Goal: Submit feedback/report problem

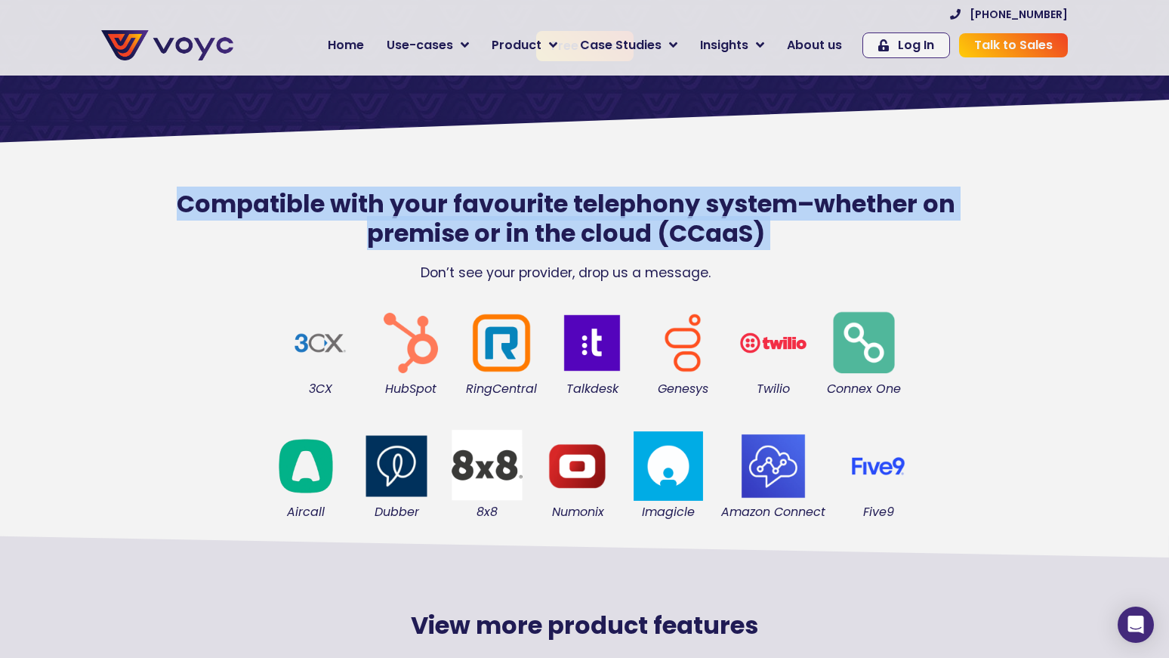
click at [673, 217] on h2 "Compatible with your favourite telephony system–whether on premise or in the cl…" at bounding box center [566, 219] width 854 height 58
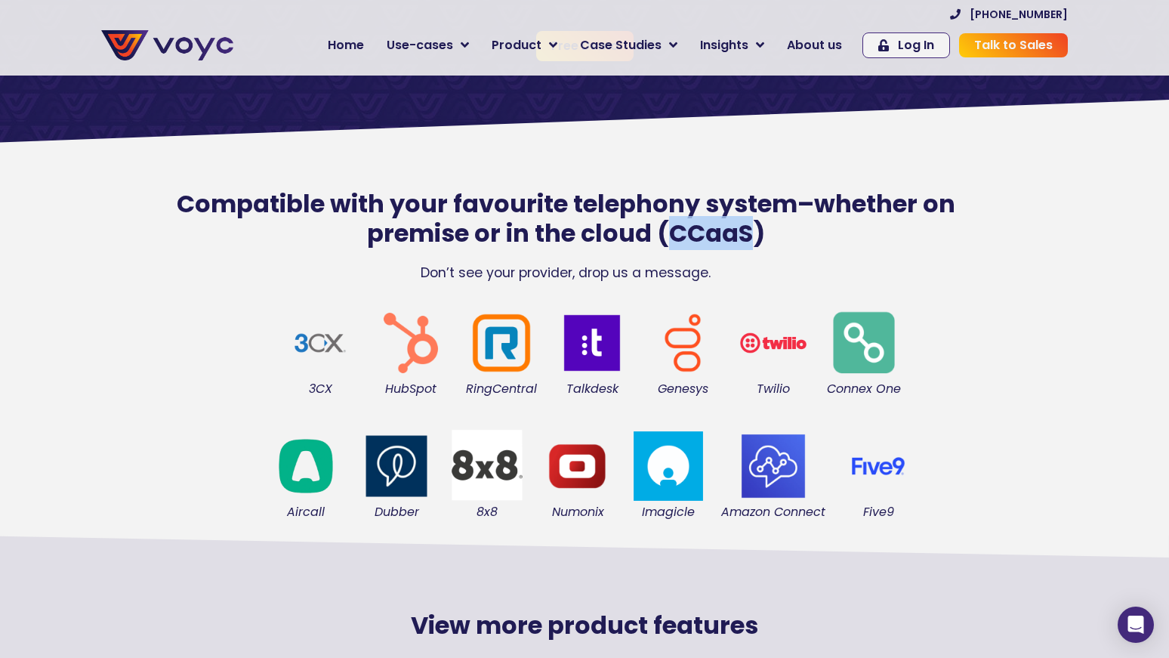
click at [673, 217] on h2 "Compatible with your favourite telephony system–whether on premise or in the cl…" at bounding box center [566, 219] width 854 height 58
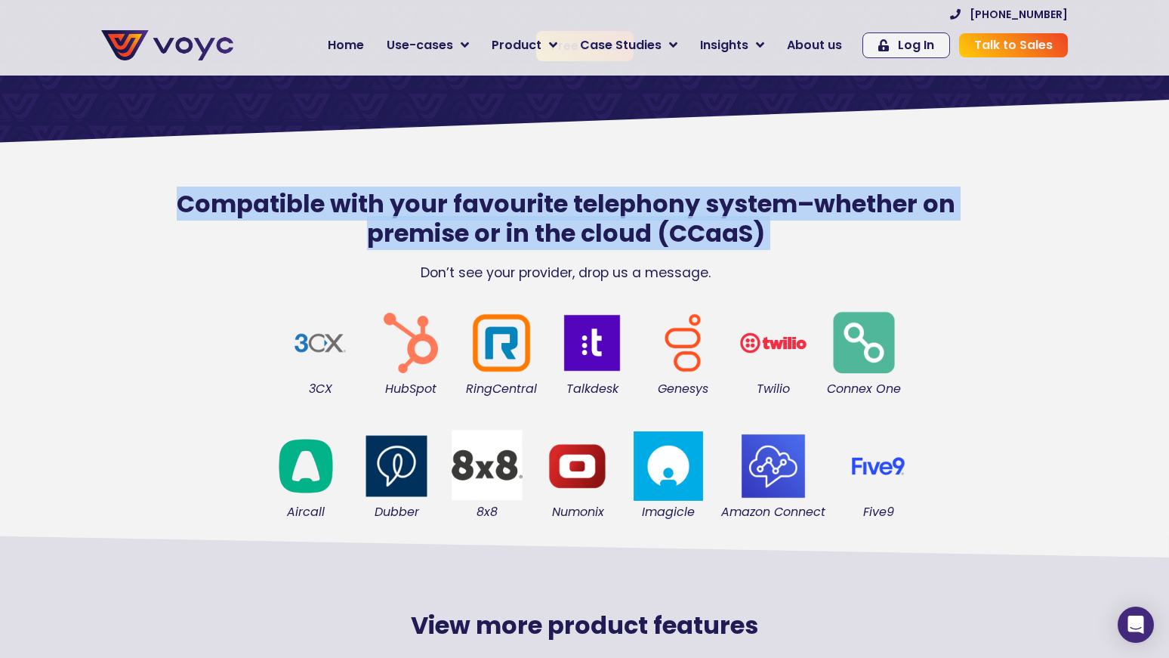
click at [673, 217] on h2 "Compatible with your favourite telephony system–whether on premise or in the cl…" at bounding box center [566, 219] width 854 height 58
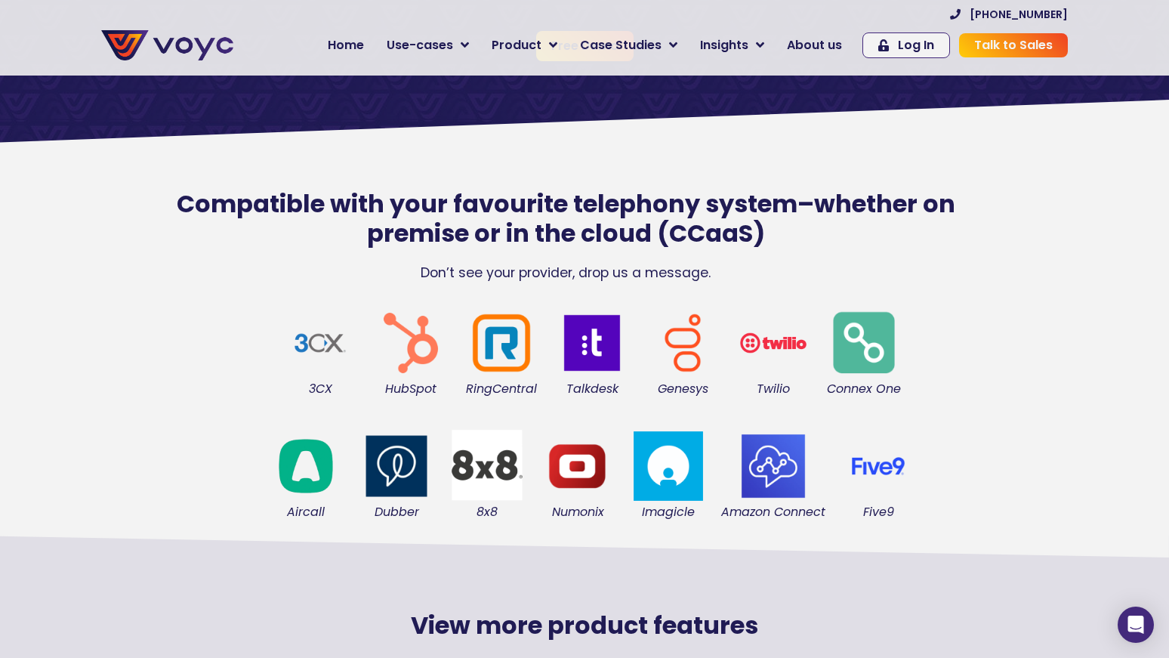
click at [620, 267] on p "Don’t see your provider, drop us a message." at bounding box center [566, 273] width 854 height 20
click at [619, 221] on h2 "Compatible with your favourite telephony system–whether on premise or in the cl…" at bounding box center [566, 219] width 854 height 58
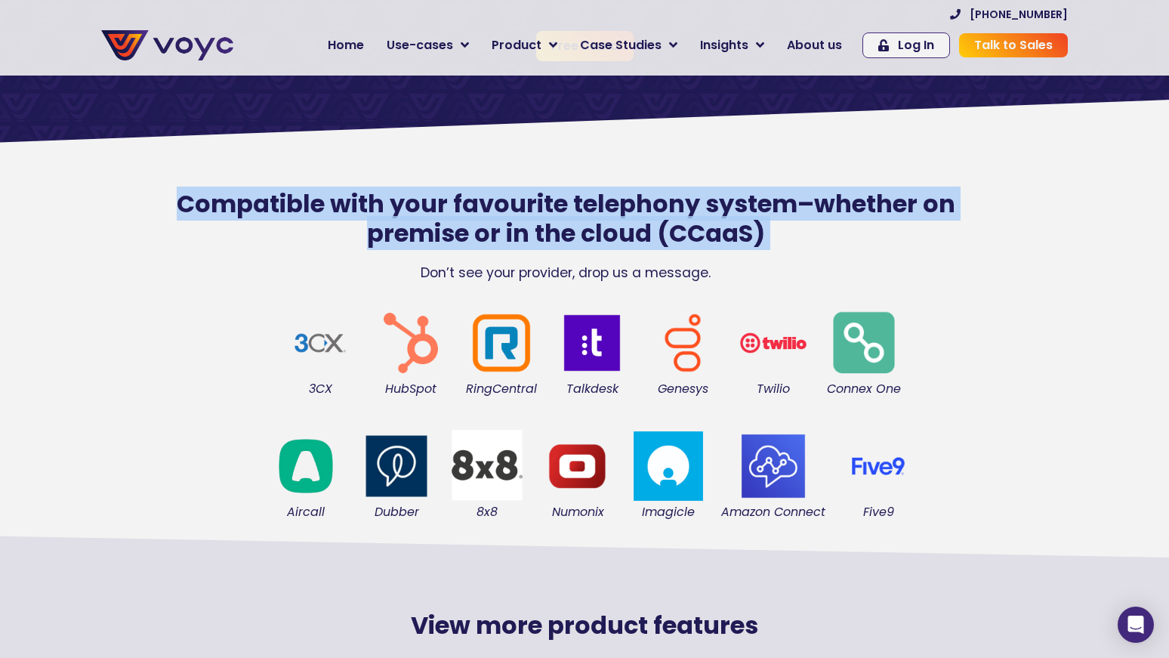
click at [619, 221] on h2 "Compatible with your favourite telephony system–whether on premise or in the cl…" at bounding box center [566, 219] width 854 height 58
click at [623, 212] on h2 "Compatible with your favourite telephony system–whether on premise or in the cl…" at bounding box center [566, 219] width 854 height 58
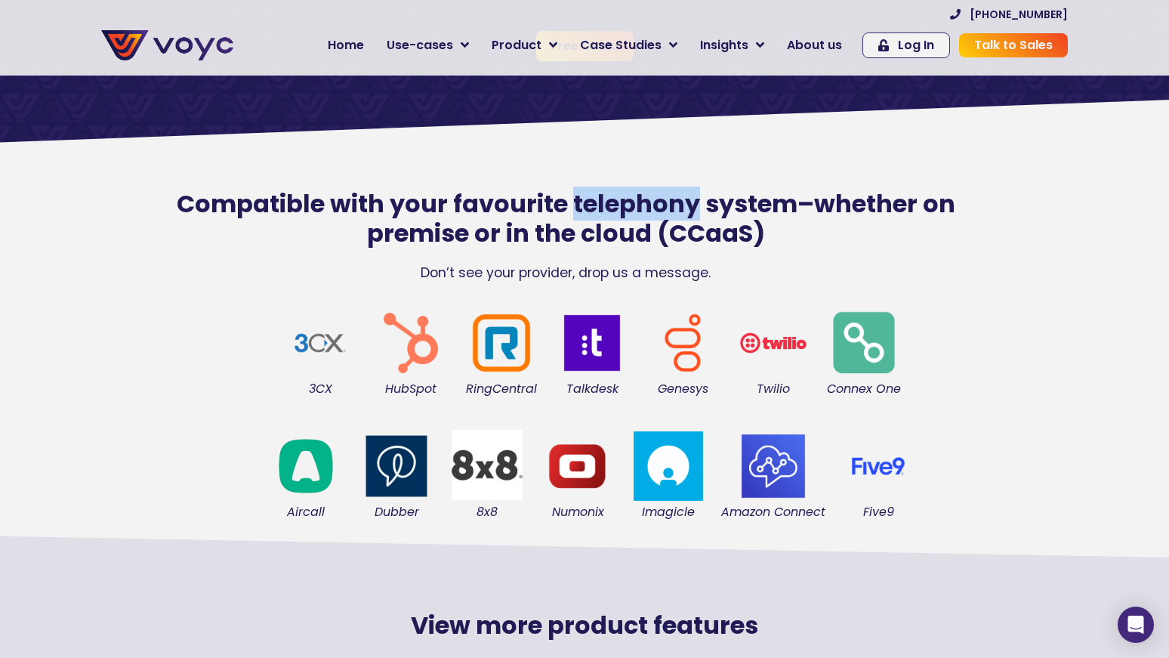
click at [623, 212] on h2 "Compatible with your favourite telephony system–whether on premise or in the cl…" at bounding box center [566, 219] width 854 height 58
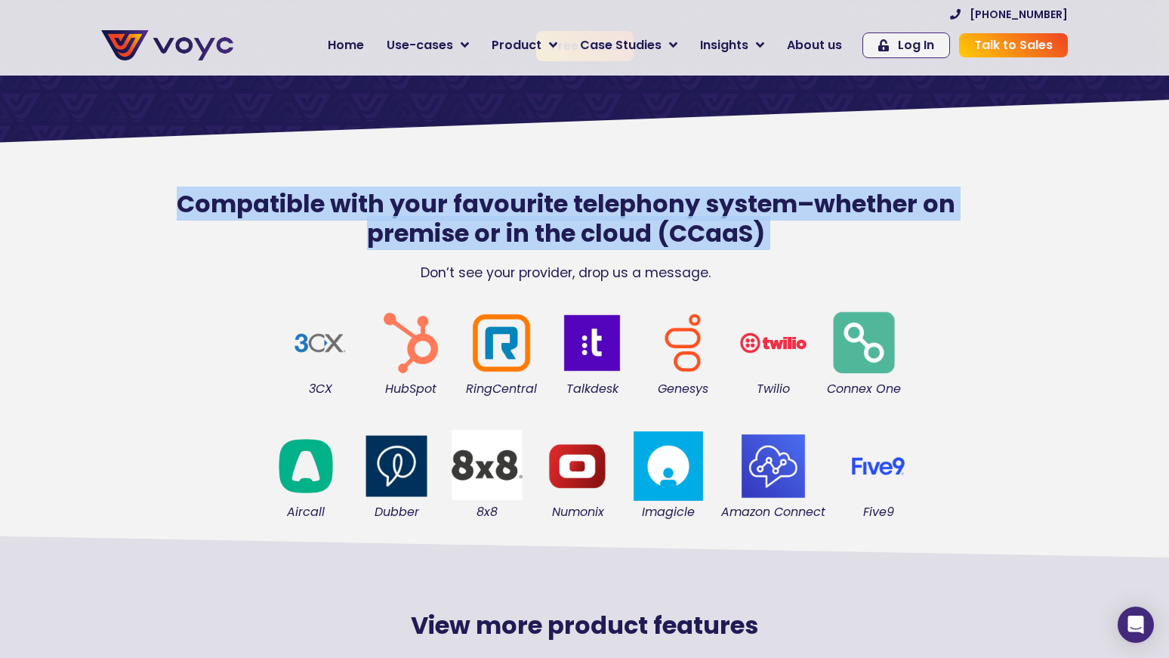
click at [623, 212] on h2 "Compatible with your favourite telephony system–whether on premise or in the cl…" at bounding box center [566, 219] width 854 height 58
click at [630, 243] on h2 "Compatible with your favourite telephony system–whether on premise or in the cl…" at bounding box center [566, 219] width 854 height 58
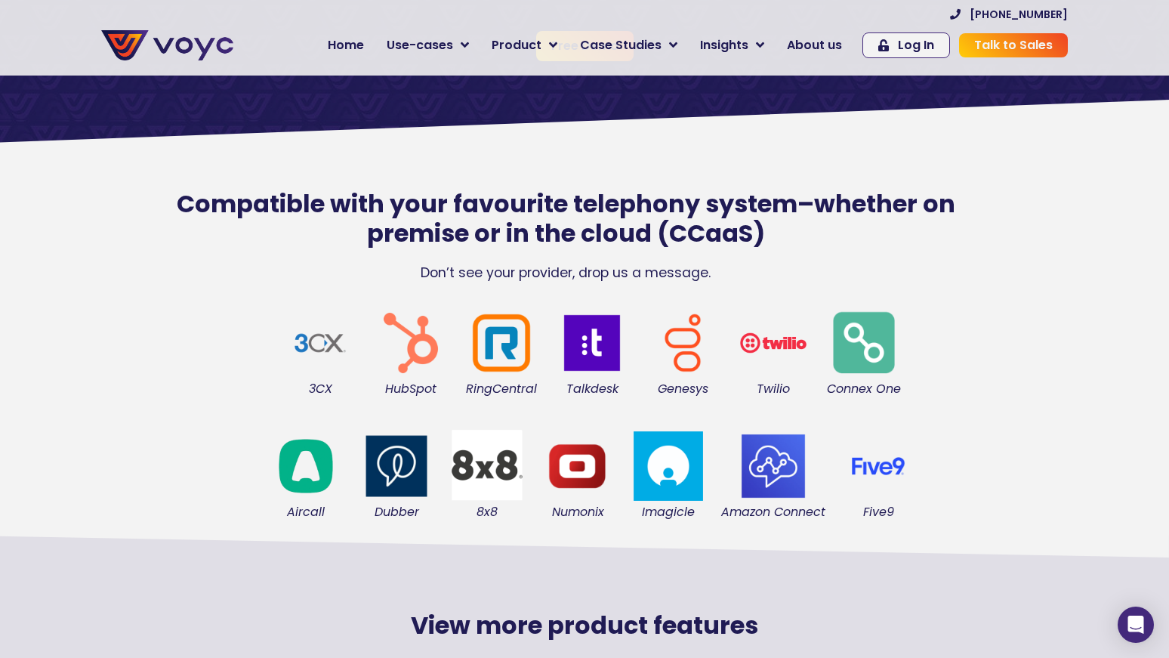
click at [623, 273] on p "Don’t see your provider, drop us a message." at bounding box center [566, 273] width 854 height 20
click at [617, 236] on h2 "Compatible with your favourite telephony system–whether on premise or in the cl…" at bounding box center [566, 219] width 854 height 58
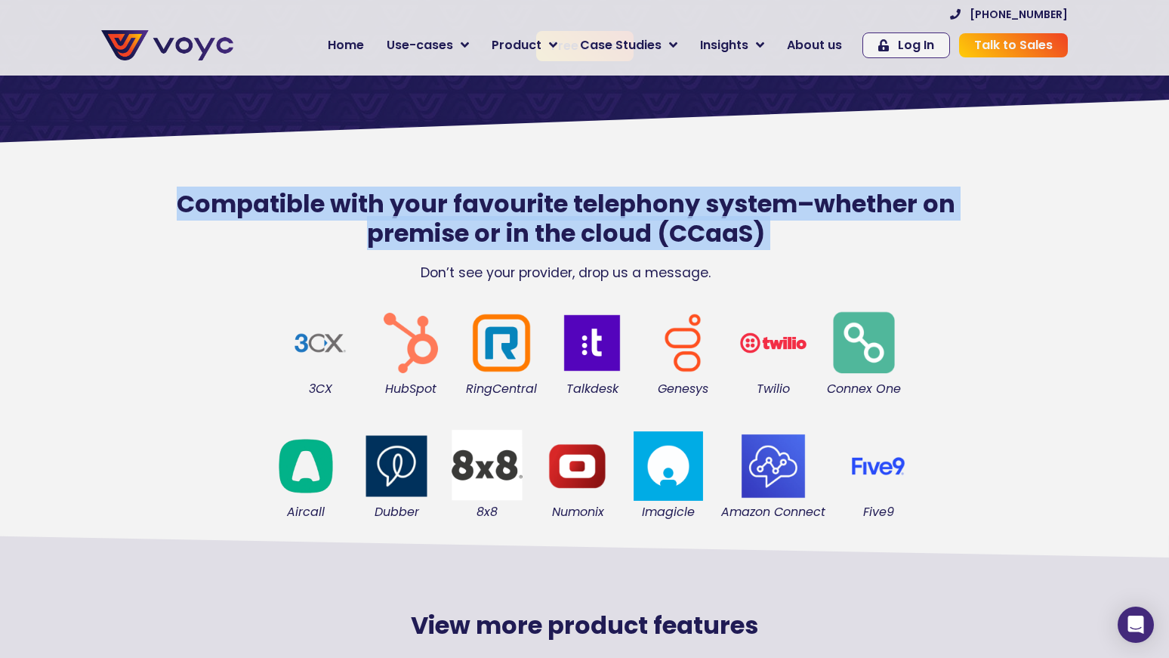
click at [617, 236] on h2 "Compatible with your favourite telephony system–whether on premise or in the cl…" at bounding box center [566, 219] width 854 height 58
click at [613, 199] on h2 "Compatible with your favourite telephony system–whether on premise or in the cl…" at bounding box center [566, 219] width 854 height 58
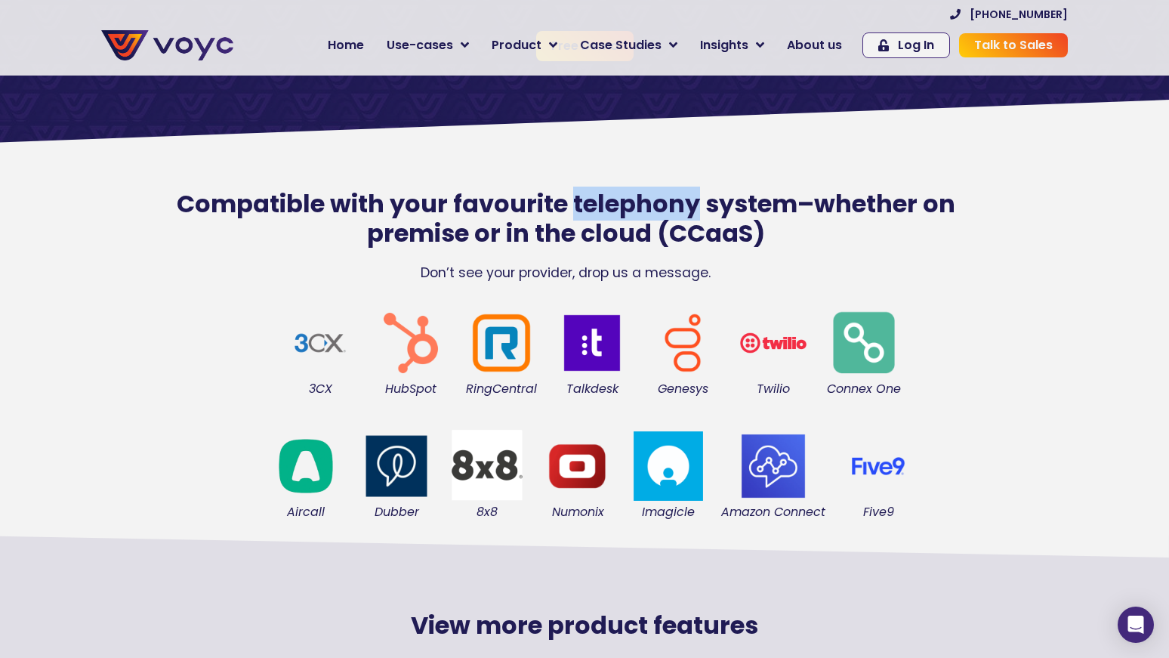
click at [613, 199] on h2 "Compatible with your favourite telephony system–whether on premise or in the cl…" at bounding box center [566, 219] width 854 height 58
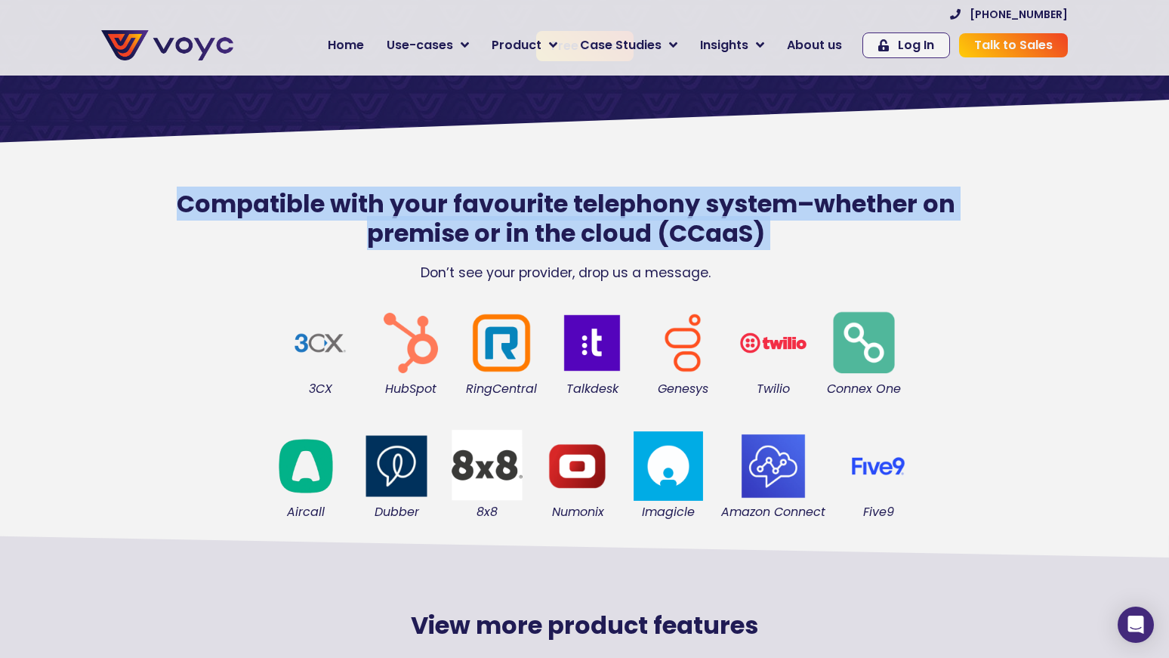
click at [613, 199] on h2 "Compatible with your favourite telephony system–whether on premise or in the cl…" at bounding box center [566, 219] width 854 height 58
click at [612, 221] on h2 "Compatible with your favourite telephony system–whether on premise or in the cl…" at bounding box center [566, 219] width 854 height 58
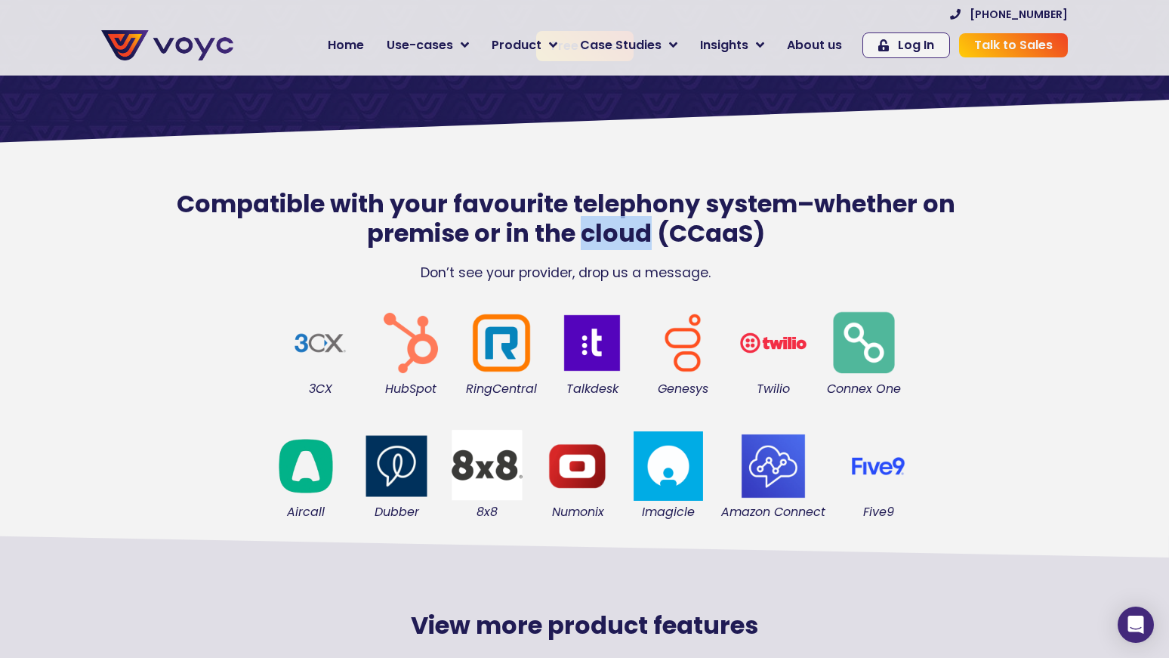
click at [612, 221] on h2 "Compatible with your favourite telephony system–whether on premise or in the cl…" at bounding box center [566, 219] width 854 height 58
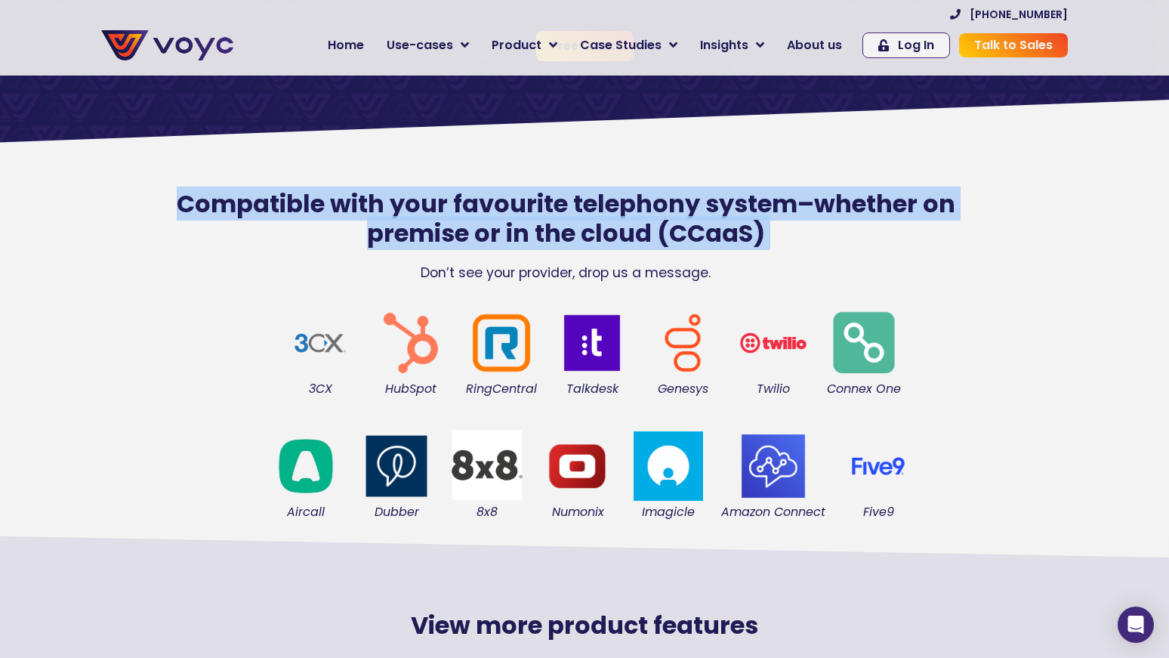
click at [612, 221] on h2 "Compatible with your favourite telephony system–whether on premise or in the cl…" at bounding box center [566, 219] width 854 height 58
click at [617, 205] on h2 "Compatible with your favourite telephony system–whether on premise or in the cl…" at bounding box center [566, 219] width 854 height 58
